Goal: Transaction & Acquisition: Book appointment/travel/reservation

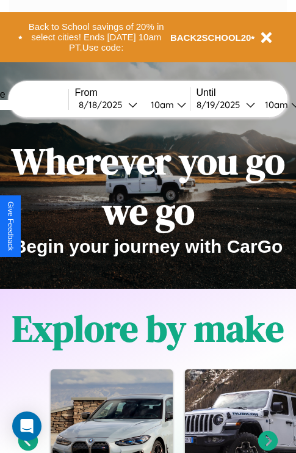
click at [41, 104] on input "text" at bounding box center [22, 105] width 91 height 10
type input "**********"
click at [122, 104] on div "8 / 18 / 2025" at bounding box center [103, 105] width 49 height 12
select select "*"
select select "****"
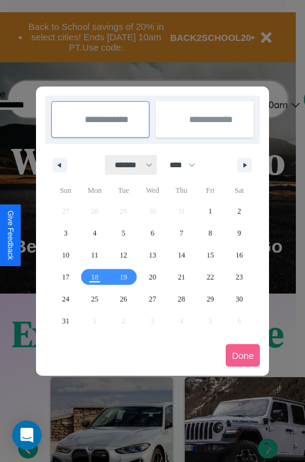
click at [128, 165] on select "******* ******** ***** ***** *** **** **** ****** ********* ******* ******** **…" at bounding box center [132, 165] width 52 height 20
select select "*"
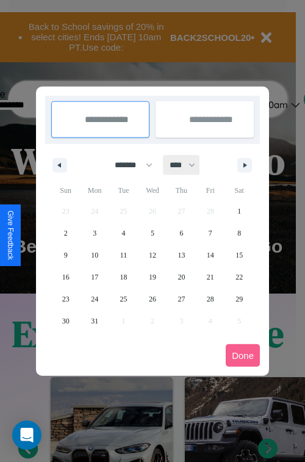
click at [188, 165] on select "**** **** **** **** **** **** **** **** **** **** **** **** **** **** **** ****…" at bounding box center [181, 165] width 37 height 20
select select "****"
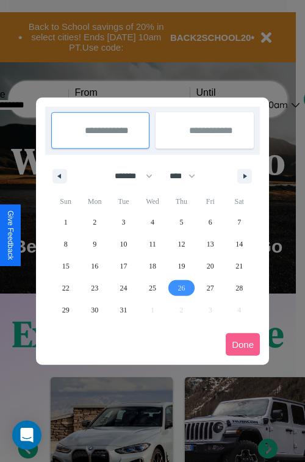
click at [181, 287] on span "26" at bounding box center [180, 288] width 7 height 22
type input "**********"
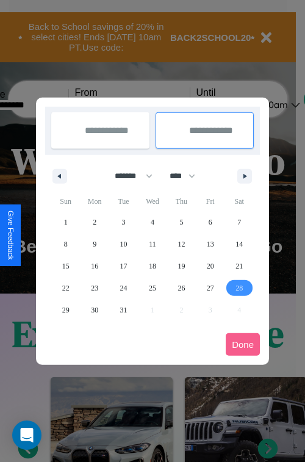
click at [239, 287] on span "28" at bounding box center [238, 288] width 7 height 22
type input "**********"
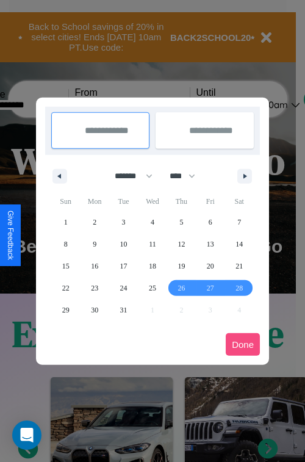
click at [243, 344] on button "Done" at bounding box center [243, 344] width 34 height 23
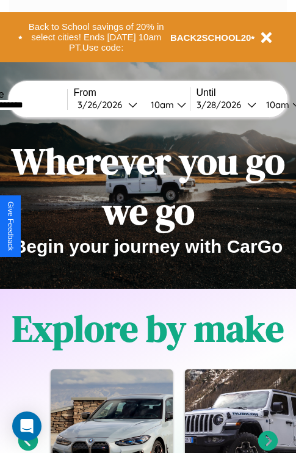
scroll to position [0, 46]
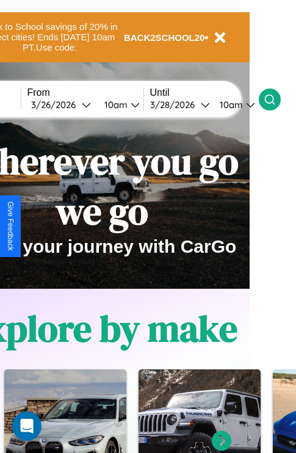
click at [276, 99] on icon at bounding box center [269, 99] width 12 height 12
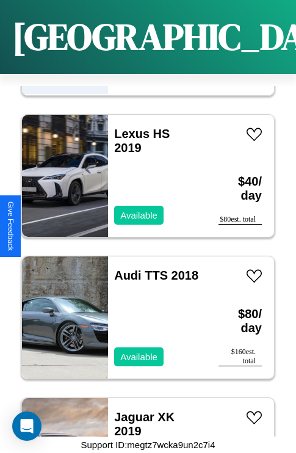
scroll to position [11932, 0]
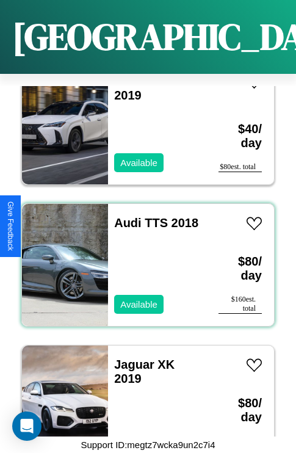
click at [143, 257] on div "Audi TTS 2018 Available" at bounding box center [157, 265] width 98 height 122
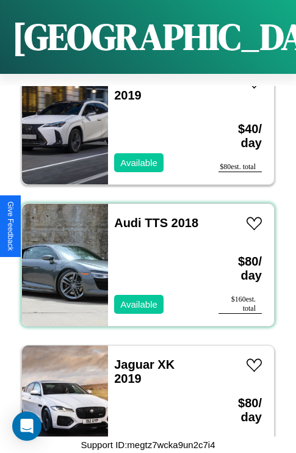
click at [143, 257] on div "Audi TTS 2018 Available" at bounding box center [157, 265] width 98 height 122
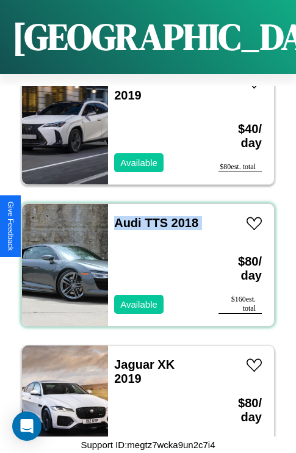
click at [143, 257] on div "Audi TTS 2018 Available" at bounding box center [157, 265] width 98 height 122
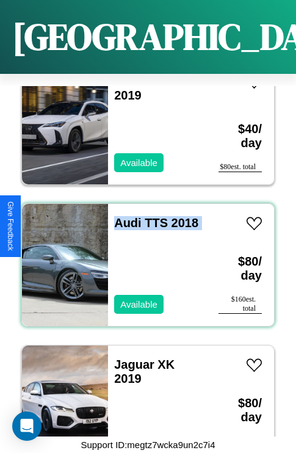
click at [143, 257] on div "Audi TTS 2018 Available" at bounding box center [157, 265] width 98 height 122
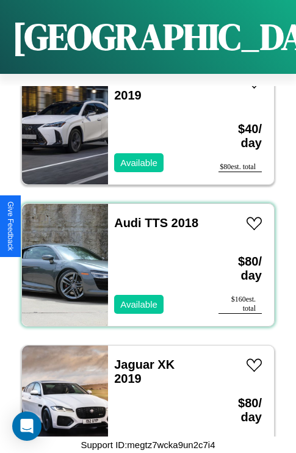
click at [143, 257] on div "Audi TTS 2018 Available" at bounding box center [157, 265] width 98 height 122
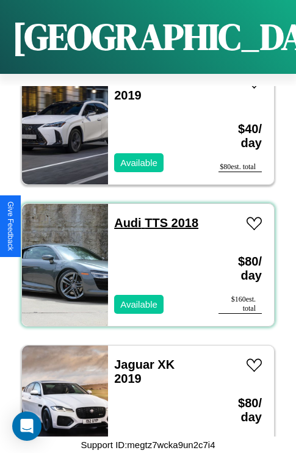
click at [124, 216] on link "Audi TTS 2018" at bounding box center [156, 222] width 84 height 13
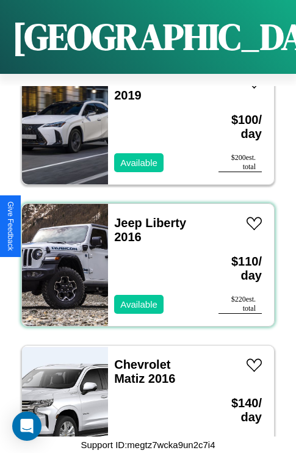
click at [143, 257] on div "Jeep Liberty 2016 Available" at bounding box center [157, 265] width 98 height 122
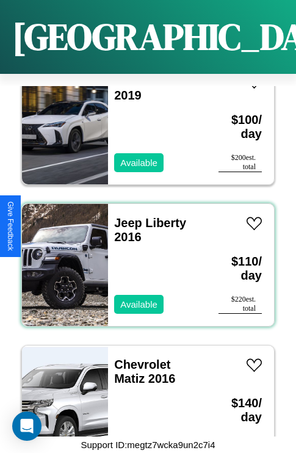
click at [143, 257] on div "Jeep Liberty 2016 Available" at bounding box center [157, 265] width 98 height 122
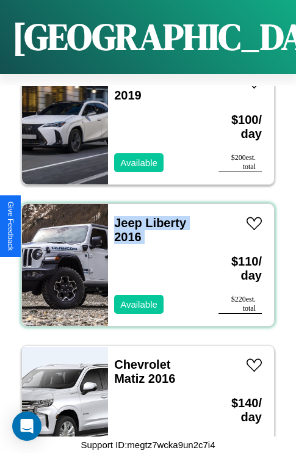
click at [143, 257] on div "Jeep Liberty 2016 Available" at bounding box center [157, 265] width 98 height 122
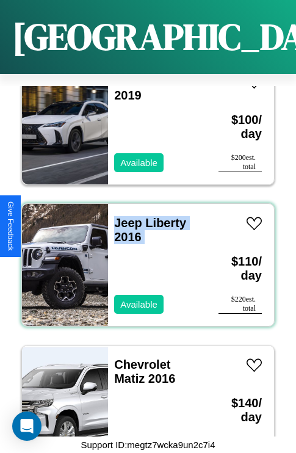
click at [143, 257] on div "Jeep Liberty 2016 Available" at bounding box center [157, 265] width 98 height 122
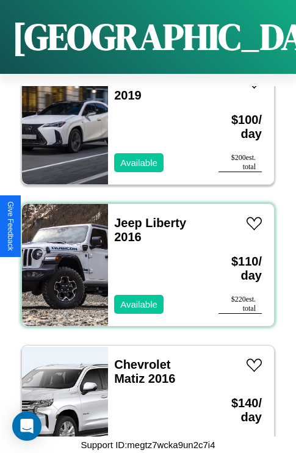
click at [143, 257] on div "Jeep Liberty 2016 Available" at bounding box center [157, 265] width 98 height 122
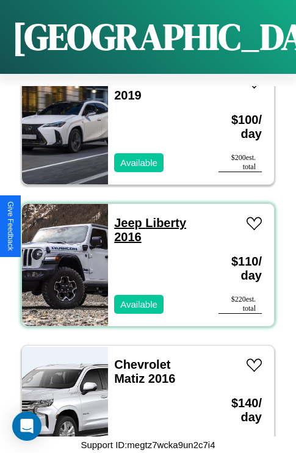
click at [124, 216] on link "Jeep Liberty 2016" at bounding box center [150, 229] width 72 height 27
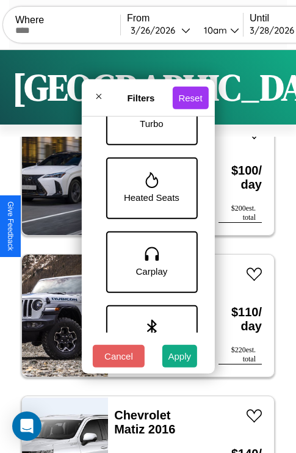
scroll to position [838, 0]
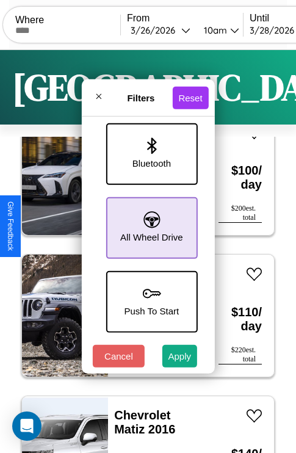
click at [149, 221] on icon at bounding box center [151, 219] width 16 height 16
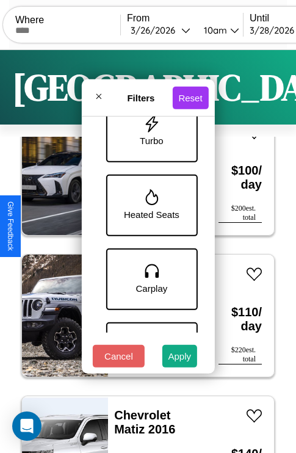
scroll to position [471, 0]
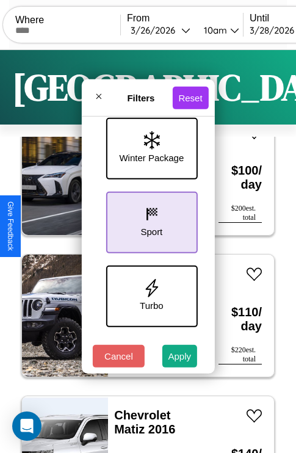
click at [149, 220] on icon at bounding box center [151, 214] width 18 height 18
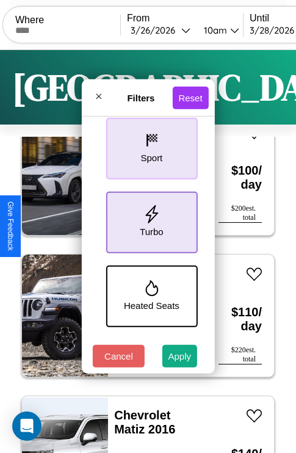
click at [149, 220] on icon at bounding box center [151, 214] width 18 height 18
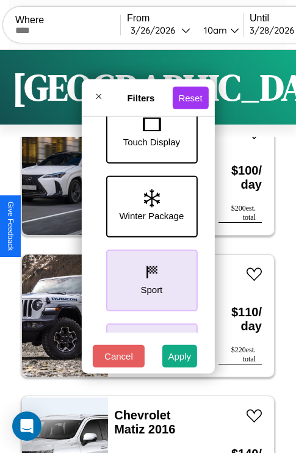
scroll to position [397, 0]
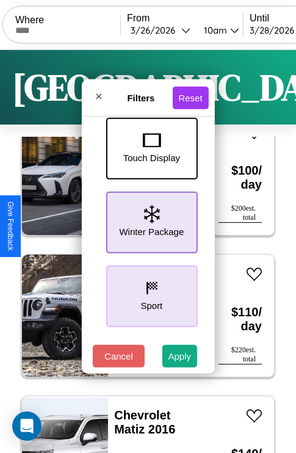
click at [149, 220] on icon at bounding box center [151, 214] width 16 height 18
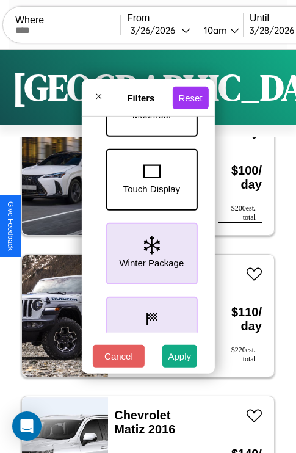
scroll to position [99, 0]
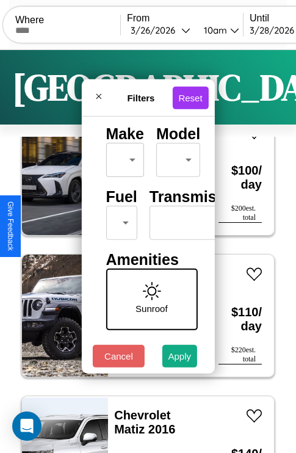
click at [119, 220] on body "CarGo Where From 3 / 26 / 2026 10am Until 3 / 28 / 2026 10am Become a Host Logi…" at bounding box center [148, 251] width 296 height 503
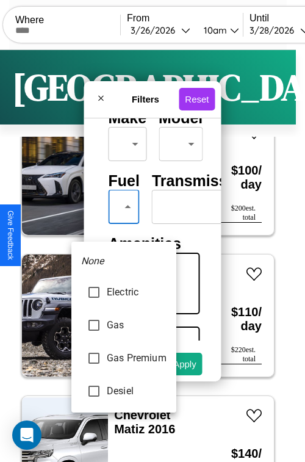
type input "***"
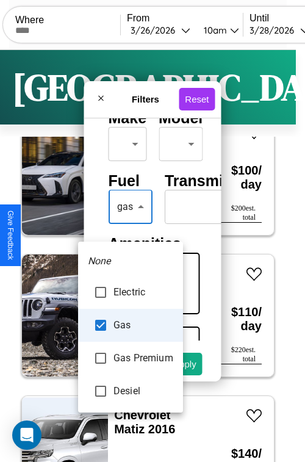
click at [130, 224] on div at bounding box center [152, 231] width 305 height 462
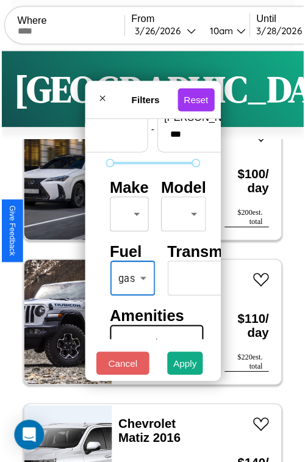
scroll to position [36, 0]
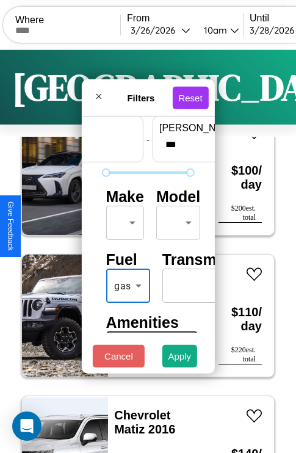
click at [123, 220] on body "CarGo Where From 3 / 26 / 2026 10am Until 3 / 28 / 2026 10am Become a Host Logi…" at bounding box center [148, 251] width 296 height 503
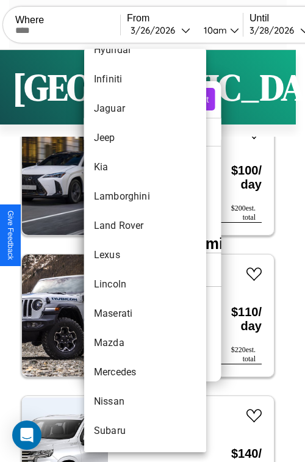
scroll to position [550, 0]
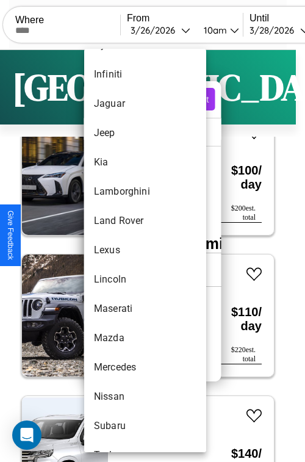
click at [122, 250] on li "Lexus" at bounding box center [145, 249] width 122 height 29
type input "*****"
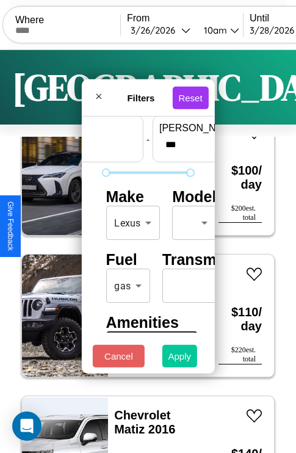
click at [180, 359] on button "Apply" at bounding box center [179, 356] width 35 height 23
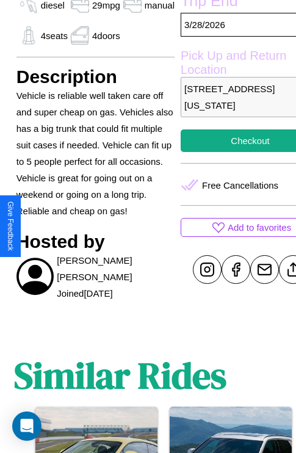
scroll to position [408, 32]
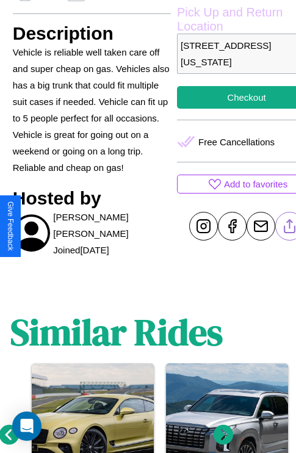
click at [290, 226] on line at bounding box center [290, 224] width 0 height 9
